Goal: Task Accomplishment & Management: Complete application form

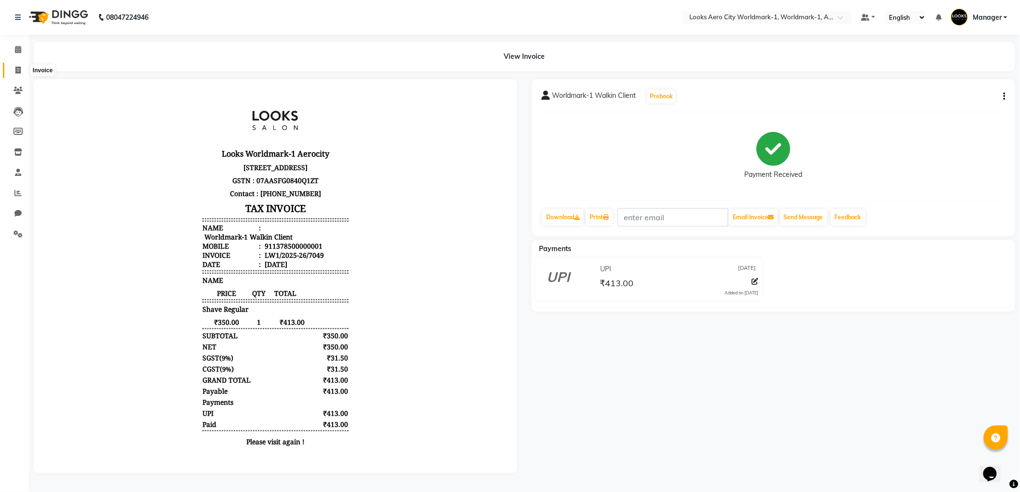
click at [18, 74] on icon at bounding box center [17, 70] width 5 height 7
select select "service"
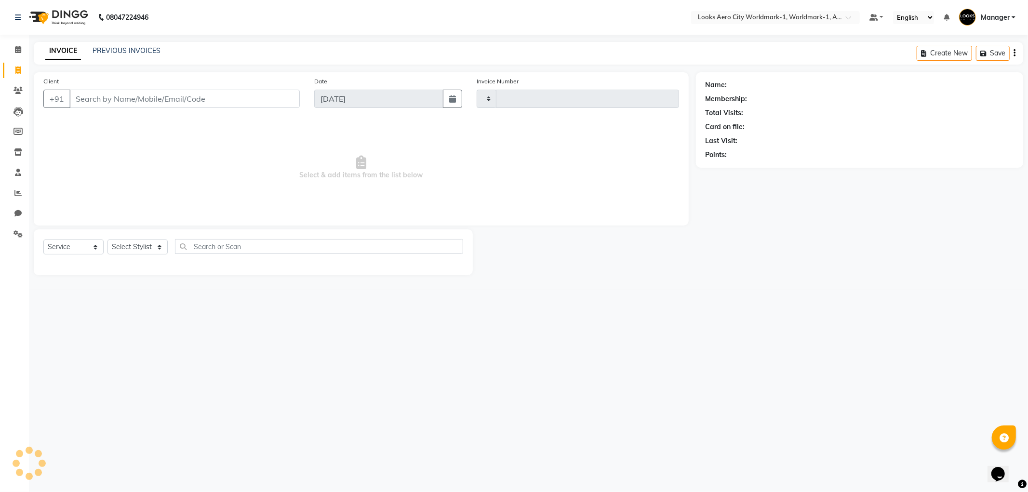
click at [86, 98] on input "Client" at bounding box center [184, 99] width 230 height 18
type input "7050"
select select "8573"
type input "9810029768"
click at [277, 100] on span "Add Client" at bounding box center [275, 99] width 38 height 10
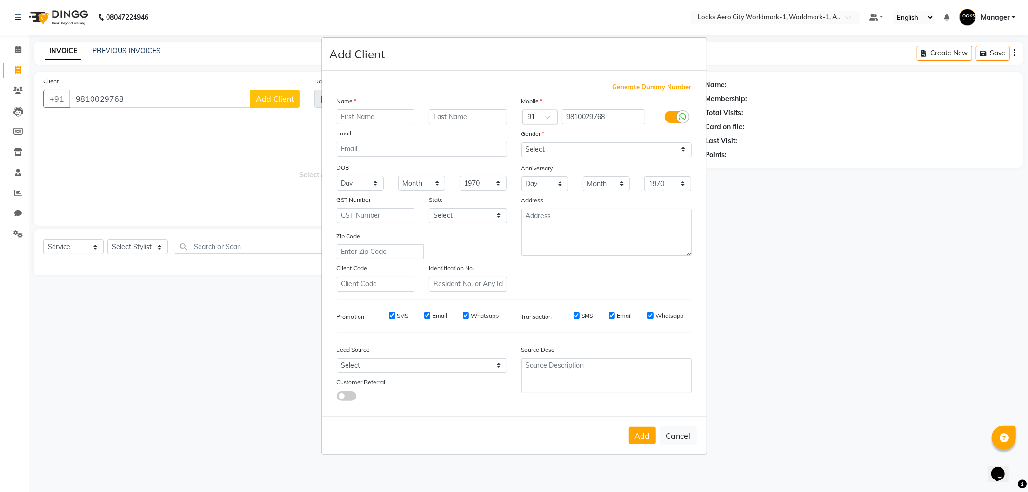
click at [359, 116] on input "text" at bounding box center [376, 116] width 78 height 15
type input "Anika"
click at [484, 118] on input "text" at bounding box center [468, 116] width 78 height 15
type input "client"
drag, startPoint x: 543, startPoint y: 148, endPoint x: 545, endPoint y: 154, distance: 6.4
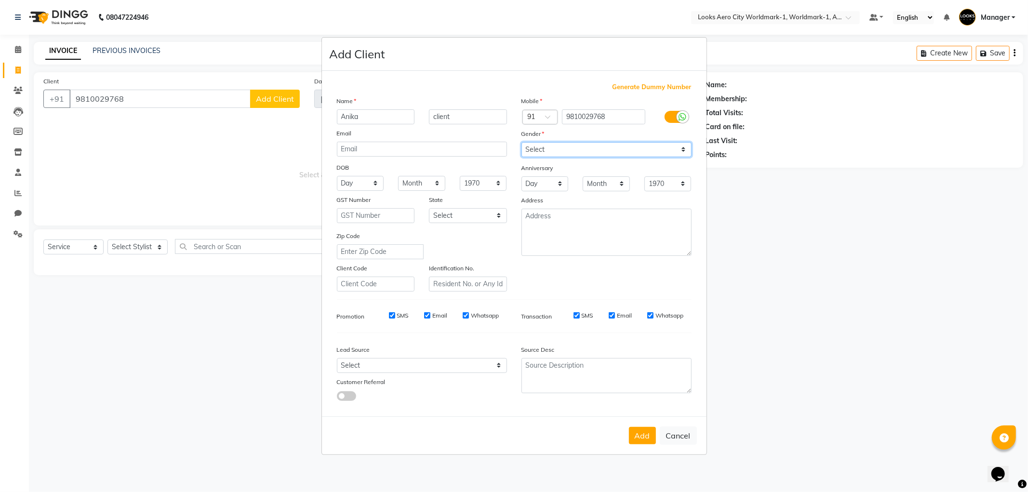
click at [543, 148] on select "Select [DEMOGRAPHIC_DATA] [DEMOGRAPHIC_DATA] Other Prefer Not To Say" at bounding box center [607, 149] width 170 height 15
select select "[DEMOGRAPHIC_DATA]"
click at [522, 142] on select "Select [DEMOGRAPHIC_DATA] [DEMOGRAPHIC_DATA] Other Prefer Not To Say" at bounding box center [607, 149] width 170 height 15
click at [555, 229] on textarea at bounding box center [607, 232] width 170 height 47
type textarea "Aerocity"
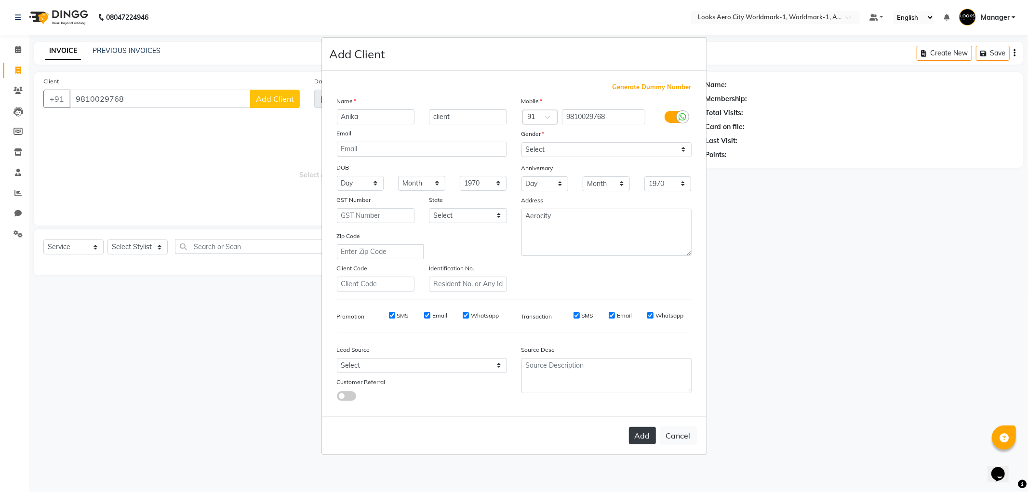
click at [645, 434] on button "Add" at bounding box center [642, 435] width 27 height 17
select select
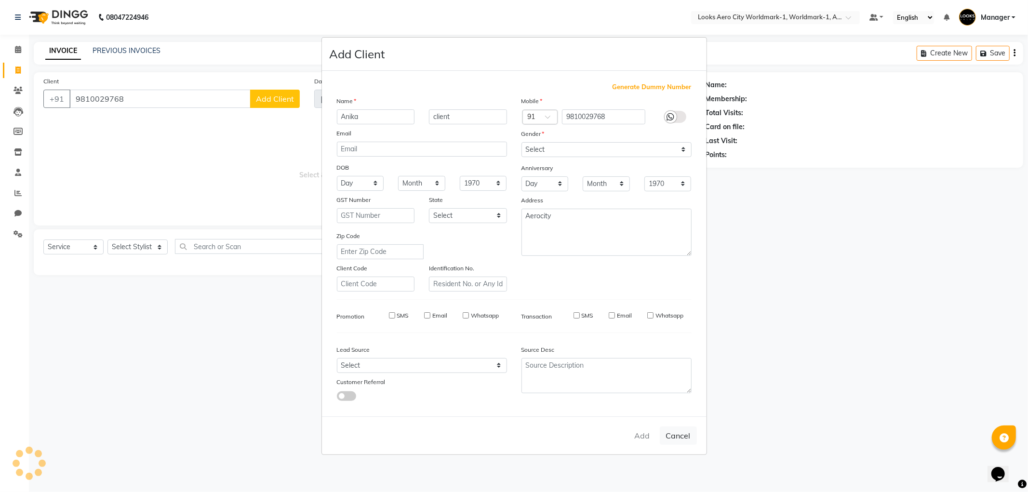
select select
checkbox input "false"
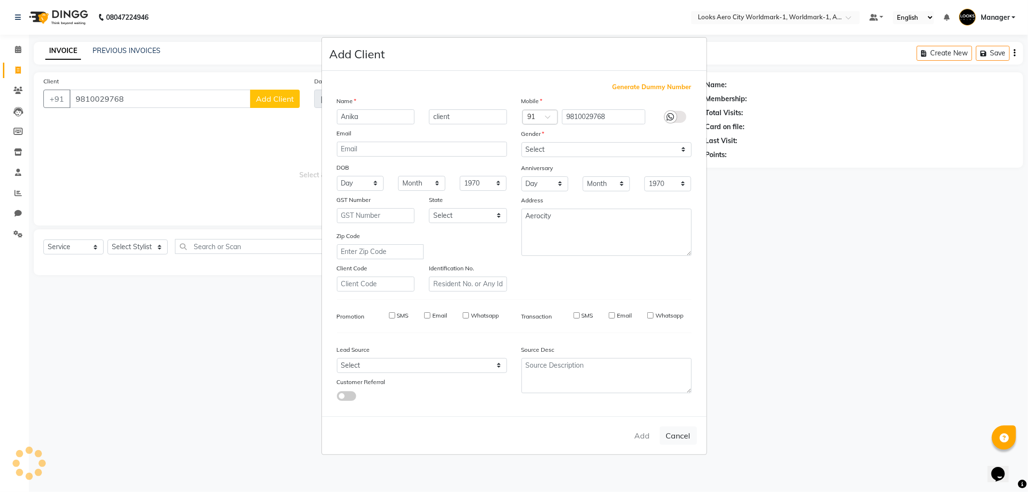
checkbox input "false"
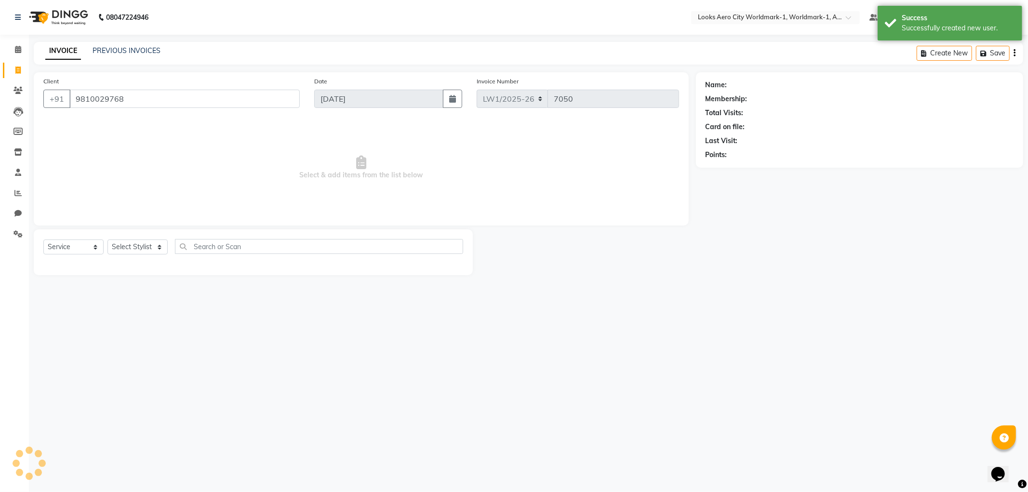
select select "1: Object"
click at [161, 247] on select "Select Stylist [PERSON_NAME] [PERSON_NAME] [PERSON_NAME] [PERSON_NAME] Counter_…" at bounding box center [138, 247] width 60 height 15
select select "84554"
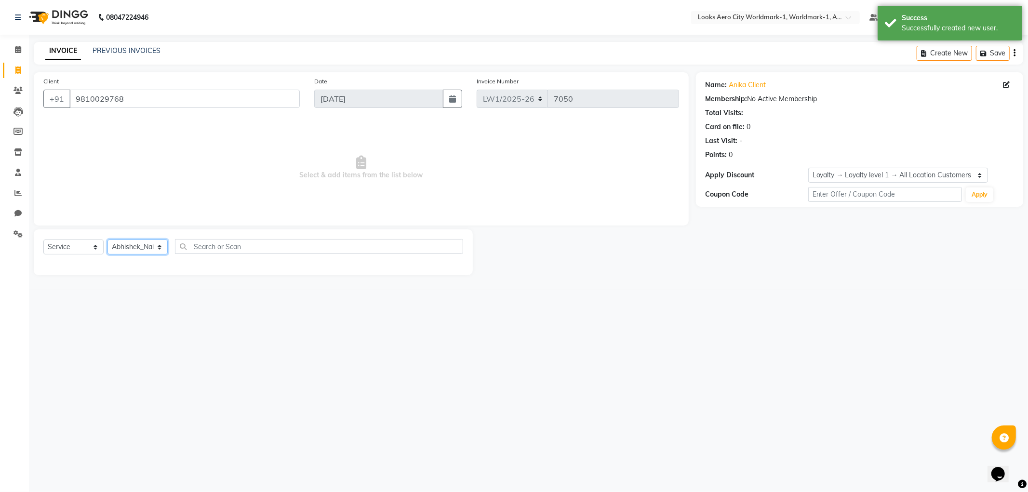
click at [108, 240] on select "Select Stylist [PERSON_NAME] [PERSON_NAME] [PERSON_NAME] [PERSON_NAME] Counter_…" at bounding box center [138, 247] width 60 height 15
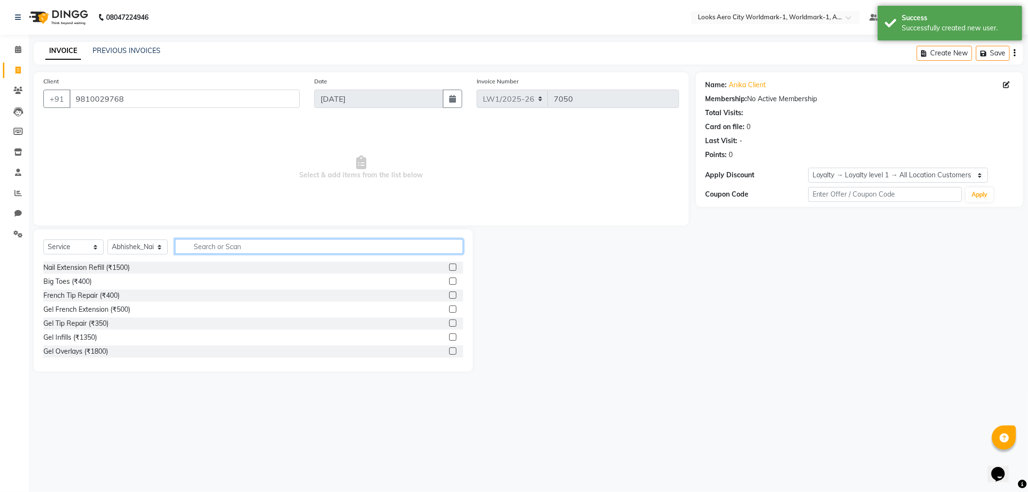
click at [222, 246] on input "text" at bounding box center [319, 246] width 288 height 15
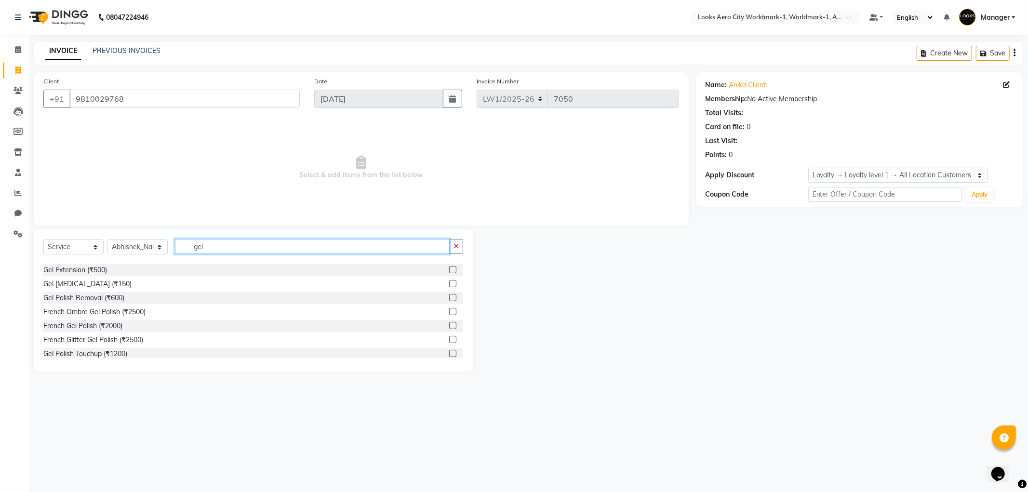
scroll to position [99, 0]
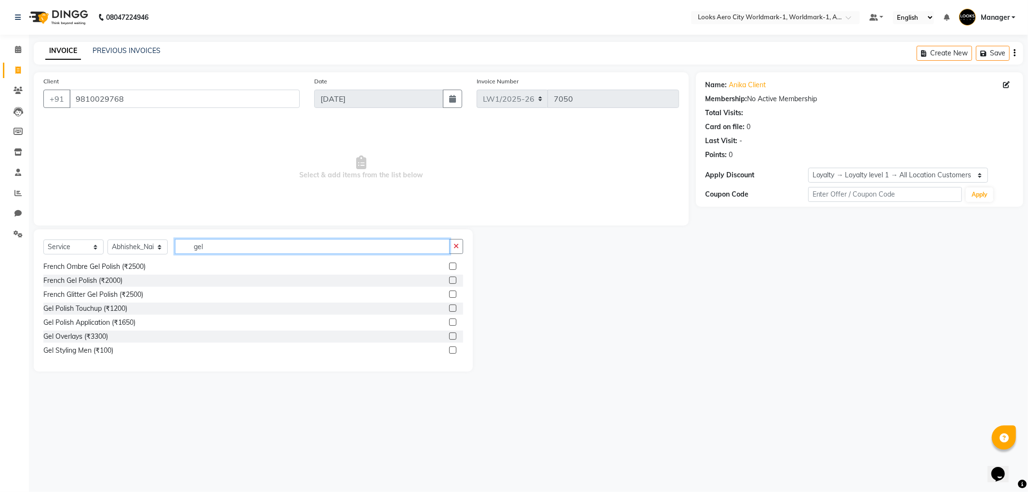
type input "gel"
click at [449, 307] on label at bounding box center [452, 308] width 7 height 7
click at [449, 307] on input "checkbox" at bounding box center [452, 309] width 6 height 6
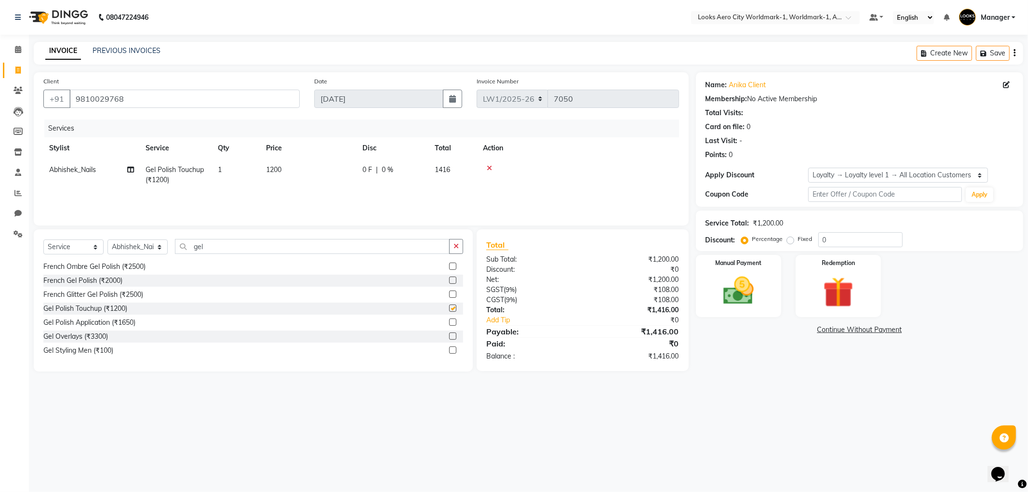
checkbox input "false"
click at [733, 299] on img at bounding box center [739, 291] width 52 height 37
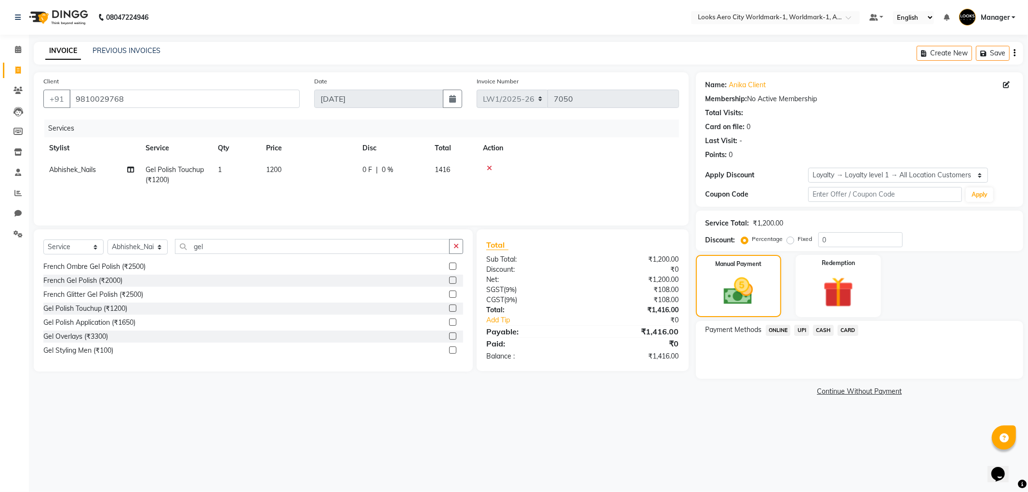
click at [850, 328] on span "CARD" at bounding box center [848, 330] width 21 height 11
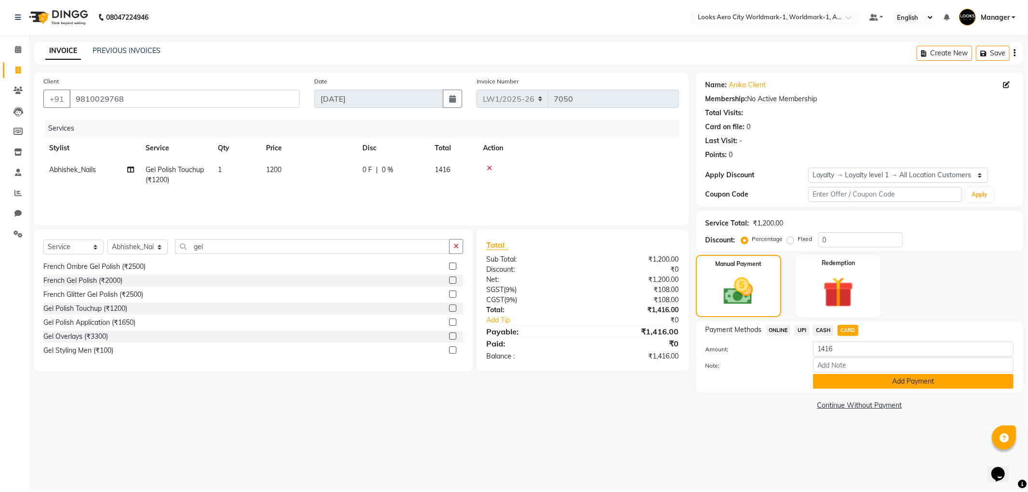
click at [860, 381] on button "Add Payment" at bounding box center [913, 381] width 201 height 15
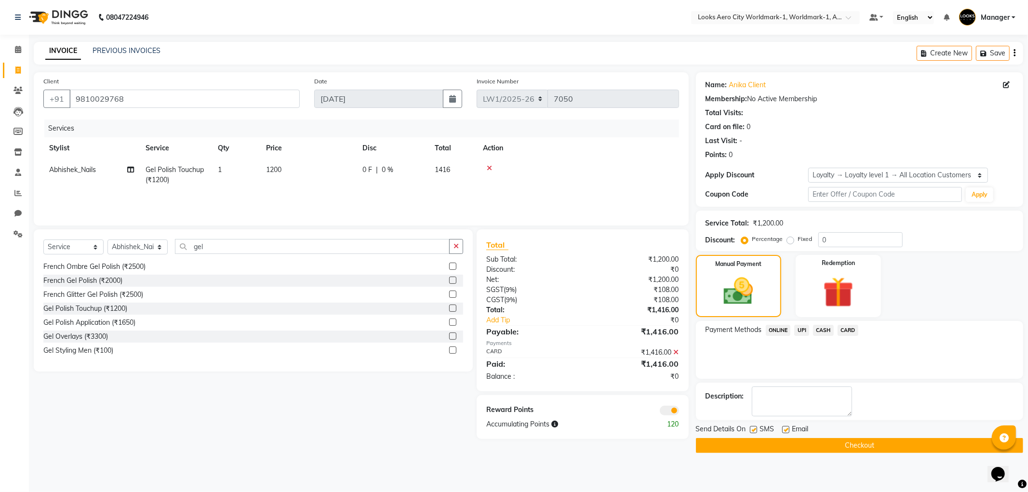
click at [820, 444] on button "Checkout" at bounding box center [859, 445] width 327 height 15
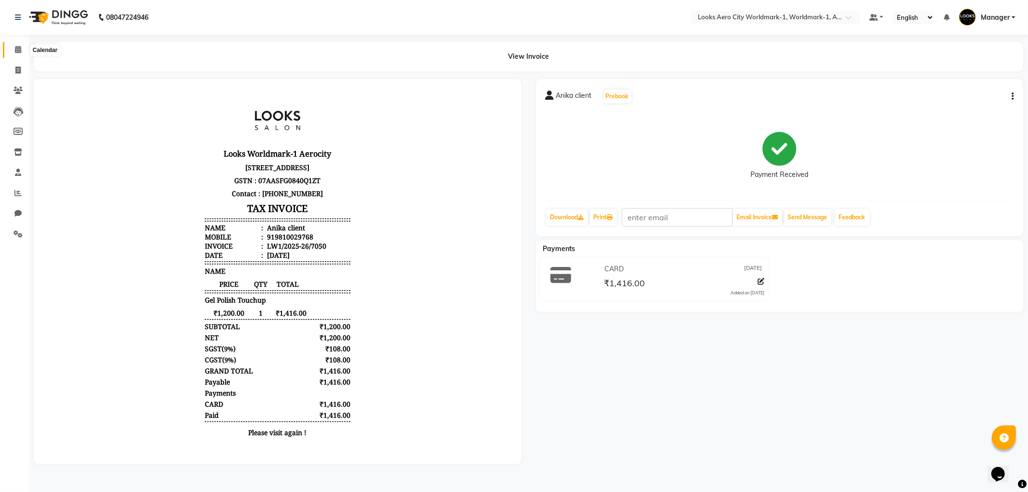
click at [16, 51] on icon at bounding box center [18, 49] width 6 height 7
